Goal: Task Accomplishment & Management: Use online tool/utility

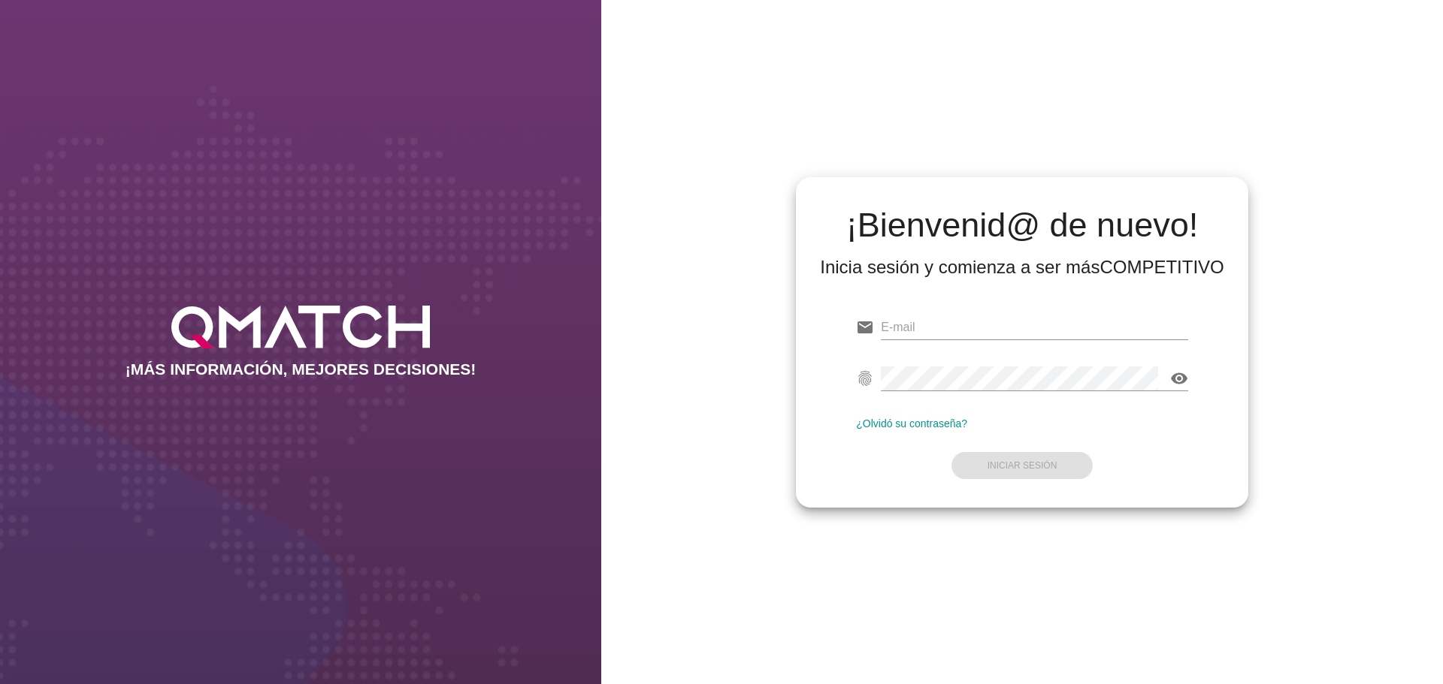
type input "[EMAIL_ADDRESS][DOMAIN_NAME]"
click at [1043, 473] on form "email [EMAIL_ADDRESS][DOMAIN_NAME] fingerprint visibility ¿Olvidó su contraseña…" at bounding box center [1022, 395] width 332 height 177
click at [1043, 473] on button "Iniciar Sesión" at bounding box center [1022, 465] width 142 height 27
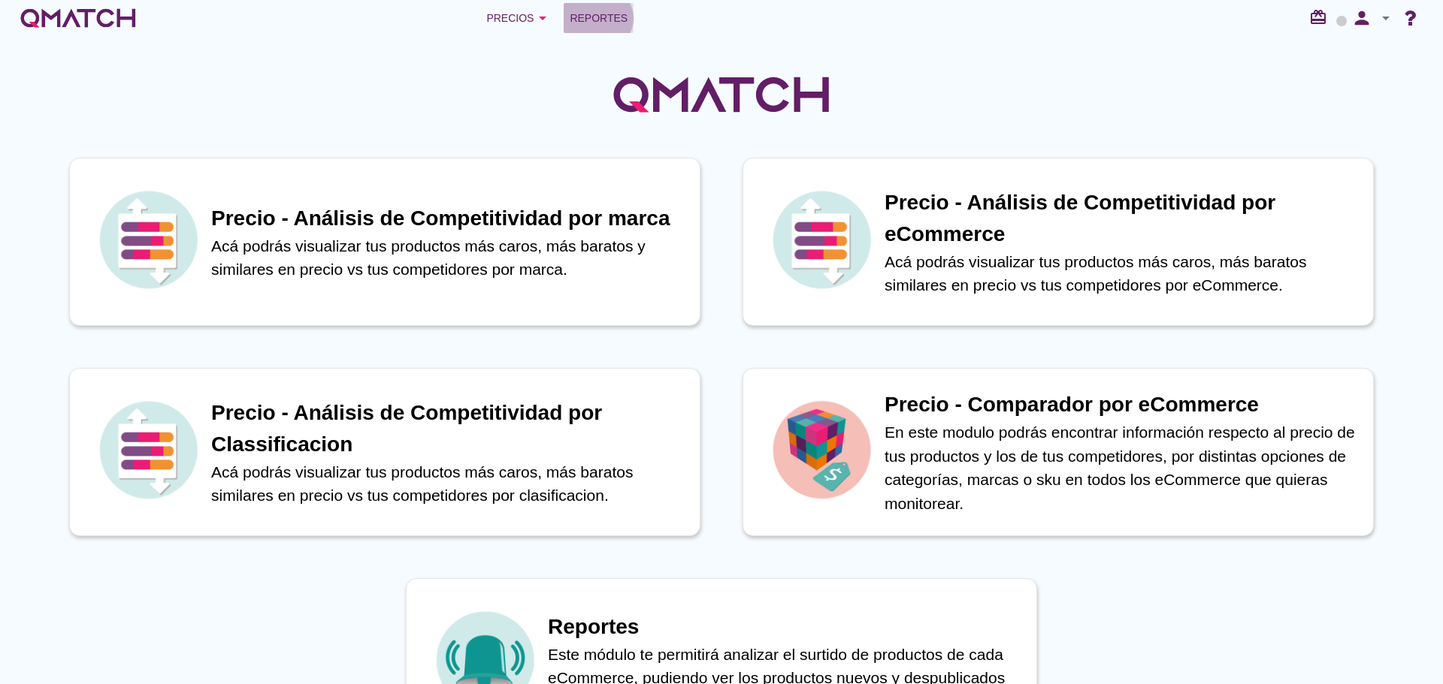
click at [615, 23] on span "Reportes" at bounding box center [598, 18] width 58 height 18
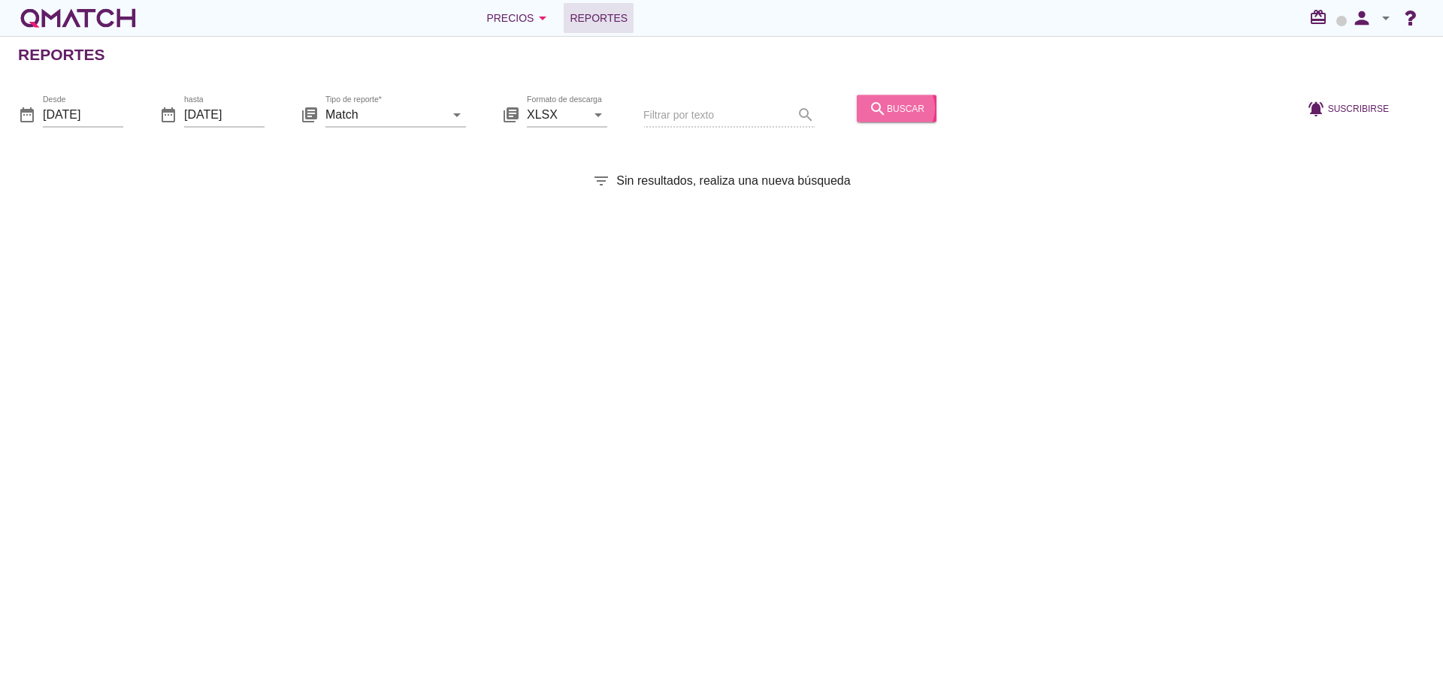
click at [885, 111] on div "search buscar" at bounding box center [897, 108] width 56 height 18
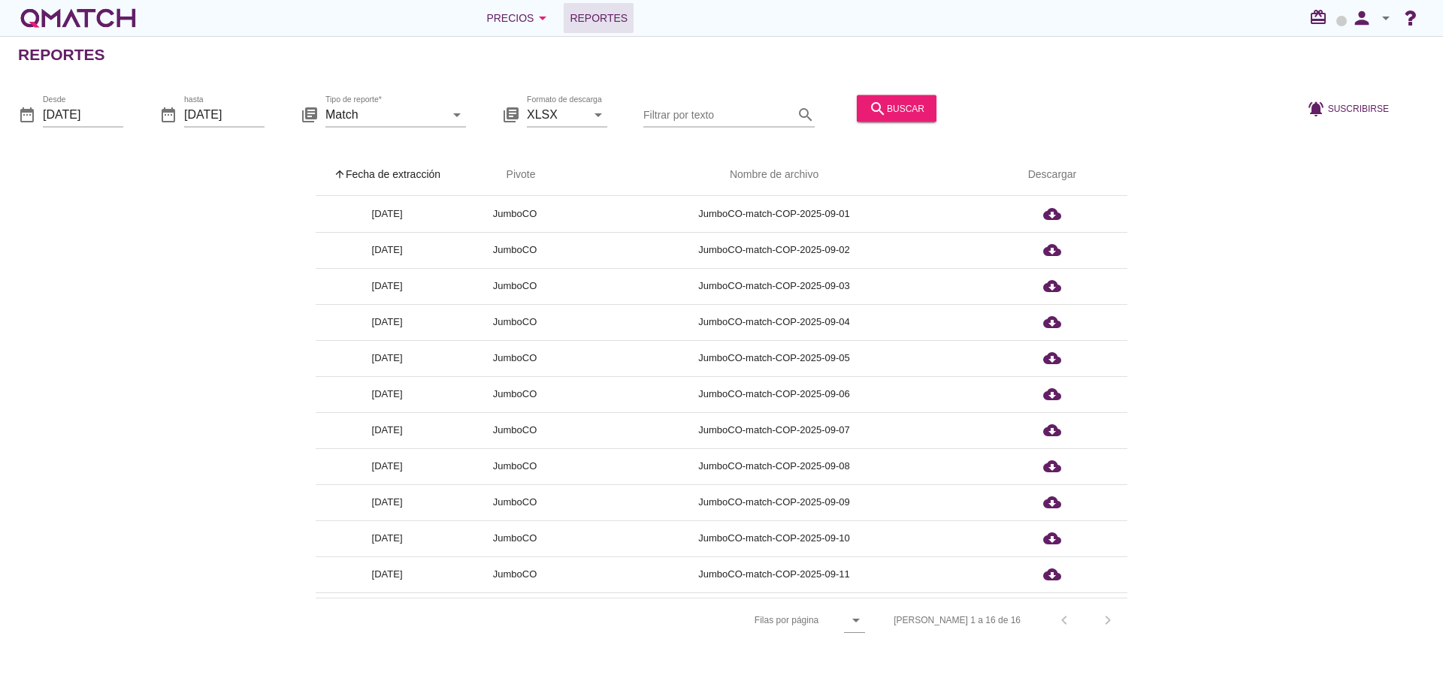
click at [418, 177] on th "arrow_upward Fecha de extracción" at bounding box center [387, 175] width 143 height 42
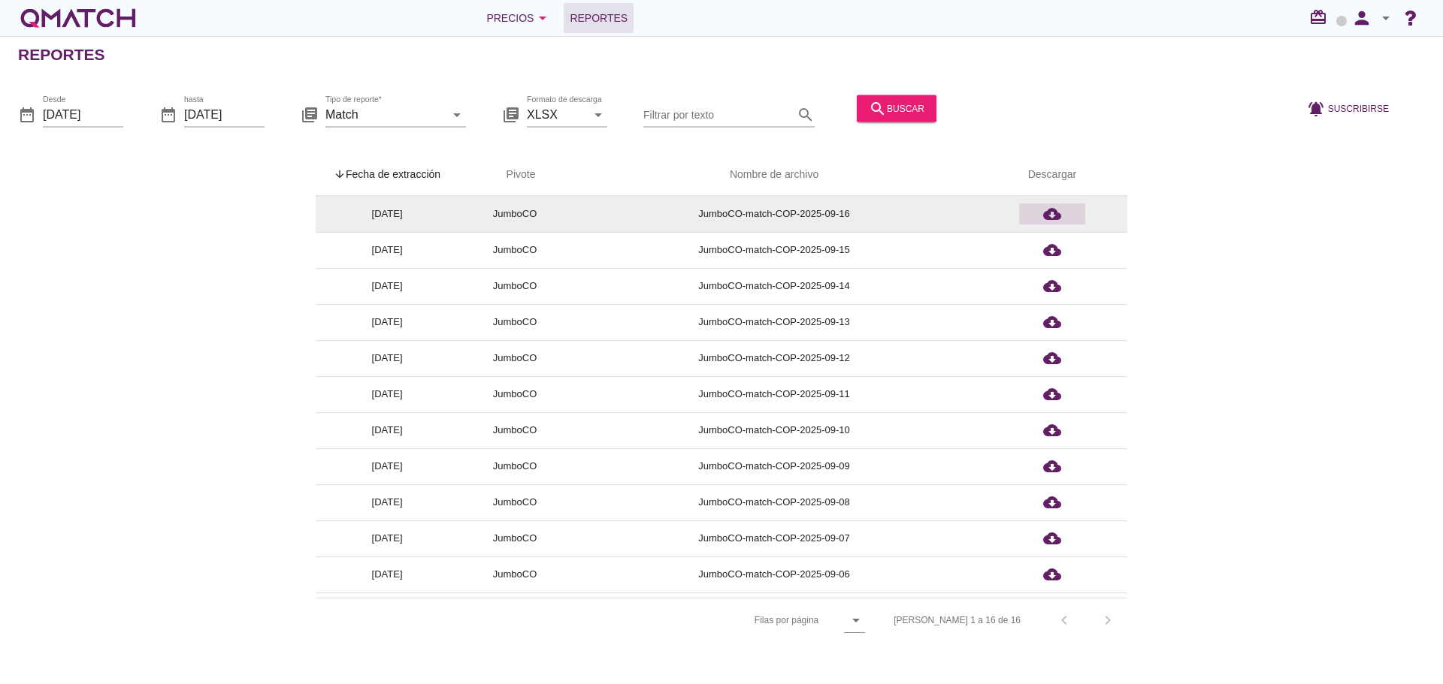
click at [1052, 219] on icon "cloud_download" at bounding box center [1052, 214] width 18 height 18
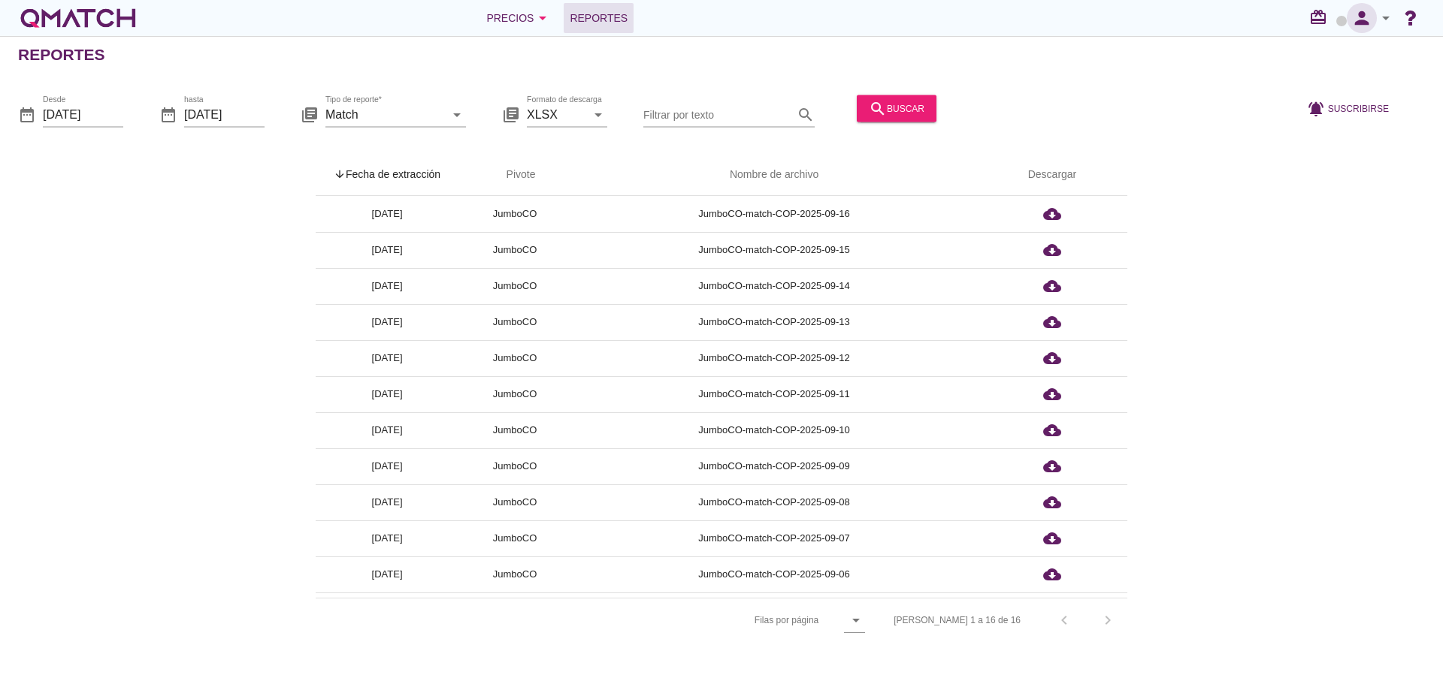
click at [1356, 22] on icon "person" at bounding box center [1361, 18] width 30 height 21
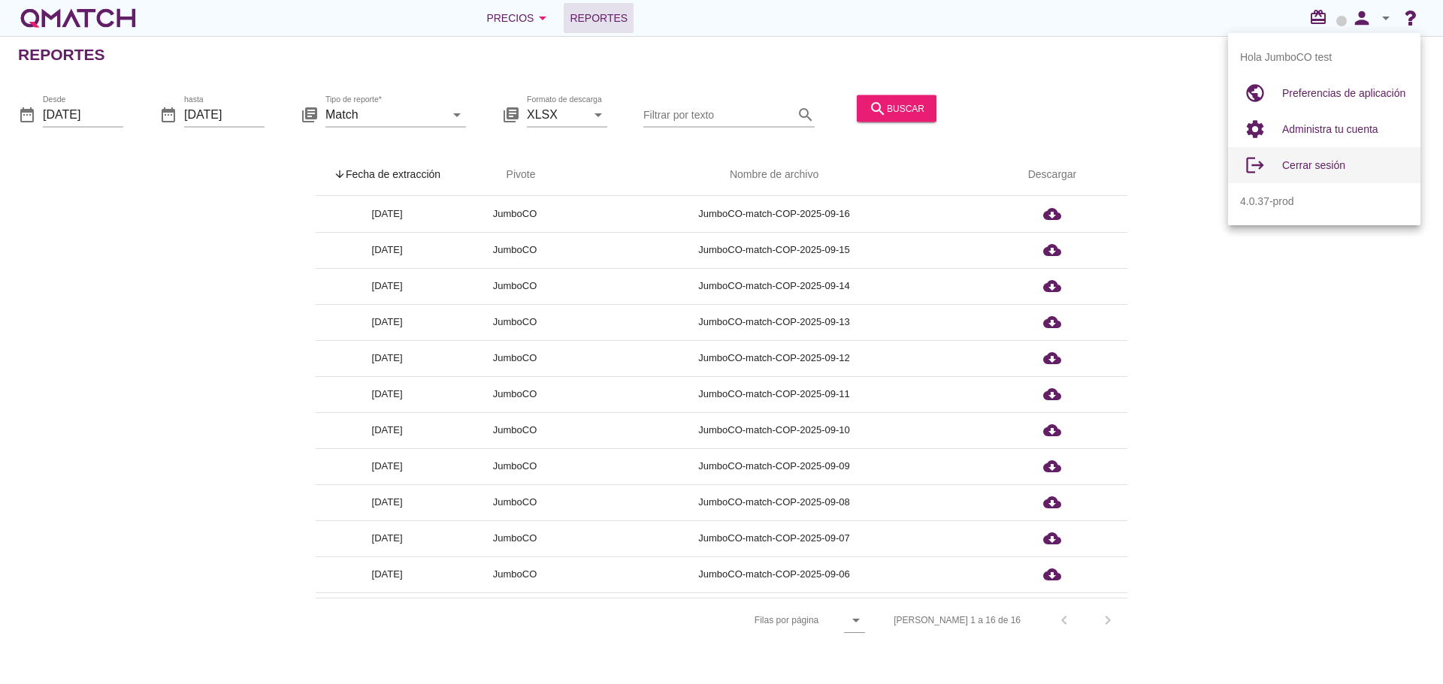
click at [1355, 167] on div "Cerrar sesión" at bounding box center [1345, 165] width 126 height 18
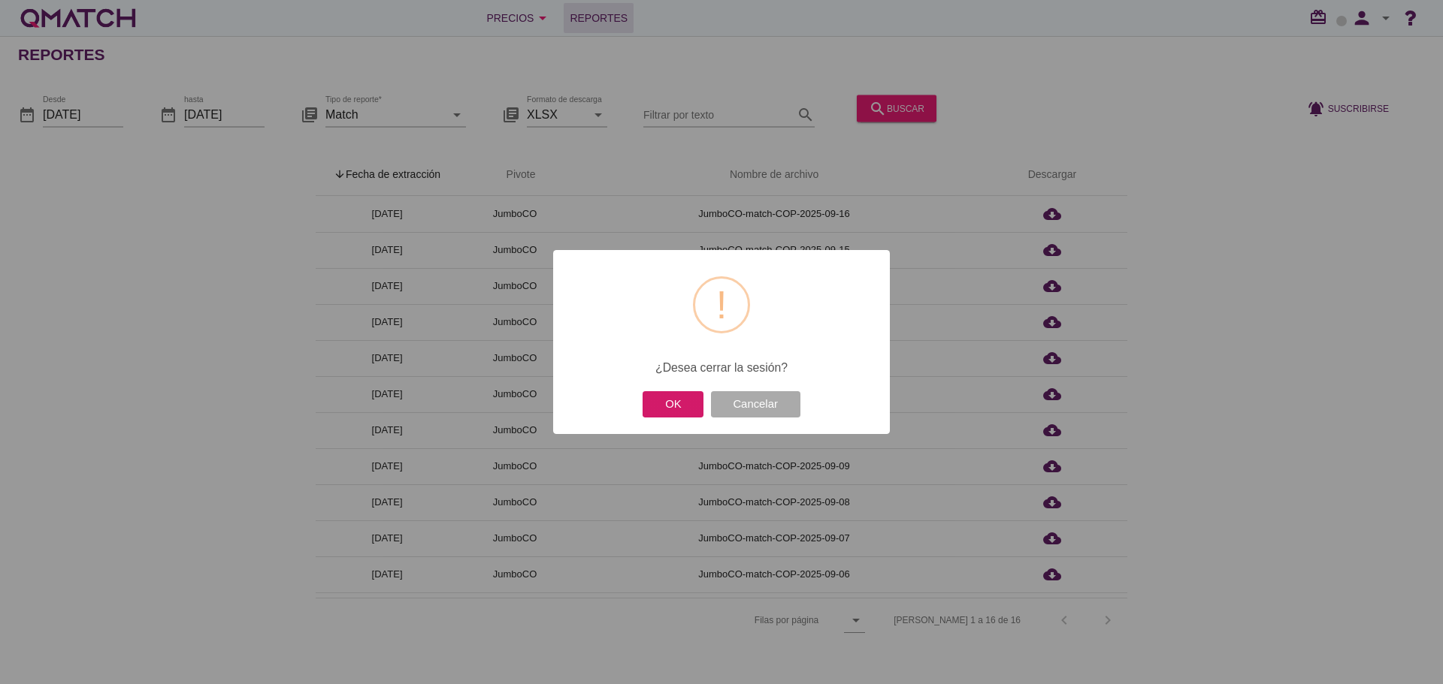
click at [658, 398] on button "OK" at bounding box center [672, 404] width 61 height 26
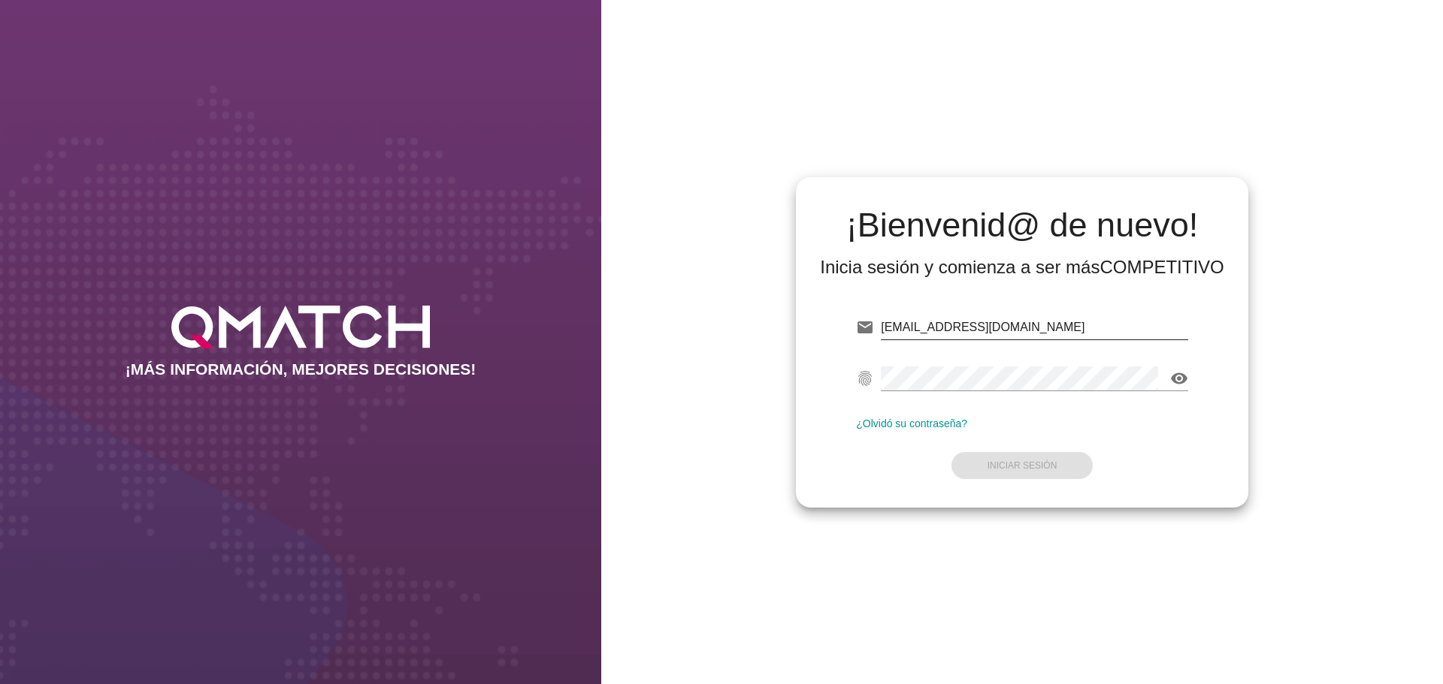
click at [1095, 333] on input "[EMAIL_ADDRESS][DOMAIN_NAME]" at bounding box center [1034, 328] width 307 height 24
type input "[EMAIL_ADDRESS][DOMAIN_NAME]"
click at [1029, 453] on button "Iniciar Sesión" at bounding box center [1022, 465] width 142 height 27
